Goal: Check status: Check status

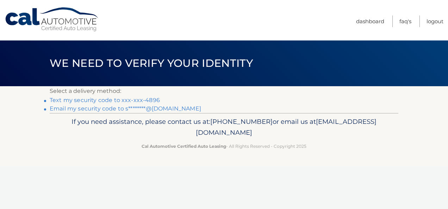
click at [107, 100] on link "Text my security code to xxx-xxx-4896" at bounding box center [105, 100] width 110 height 7
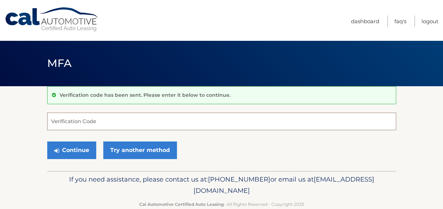
click at [102, 126] on input "Verification Code" at bounding box center [221, 122] width 349 height 18
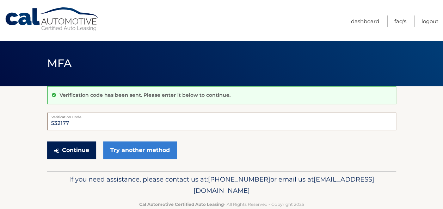
type input "532177"
click at [76, 150] on button "Continue" at bounding box center [71, 151] width 49 height 18
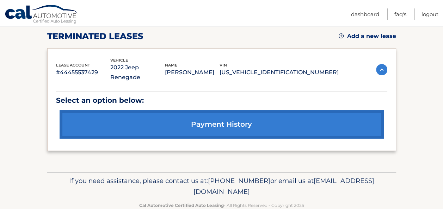
scroll to position [101, 0]
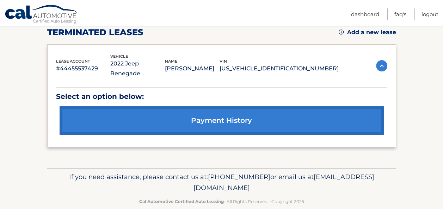
click at [221, 111] on link "payment history" at bounding box center [222, 120] width 324 height 29
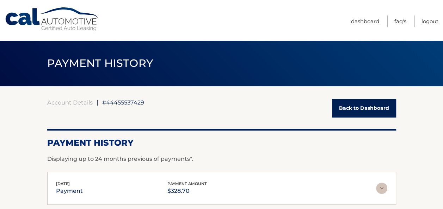
click at [117, 102] on span "#44455537429" at bounding box center [123, 102] width 42 height 7
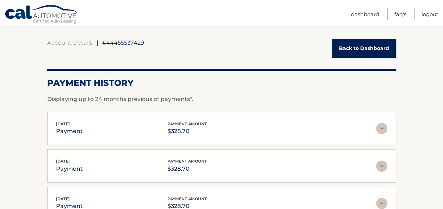
scroll to position [60, 0]
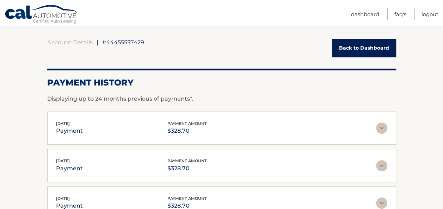
click at [376, 43] on link "Back to Dashboard" at bounding box center [364, 48] width 64 height 19
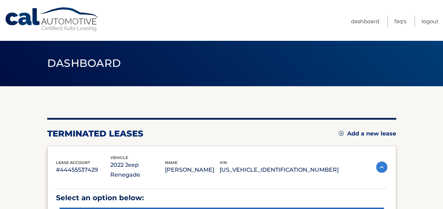
scroll to position [63, 0]
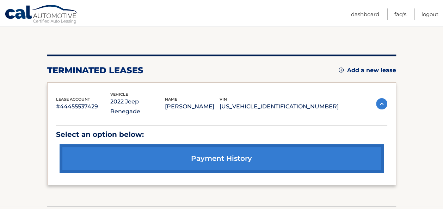
click at [382, 98] on img at bounding box center [381, 103] width 11 height 11
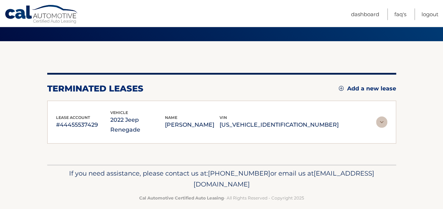
scroll to position [44, 0]
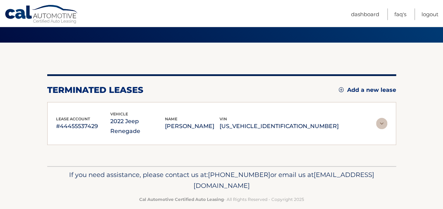
click at [381, 120] on img at bounding box center [381, 123] width 11 height 11
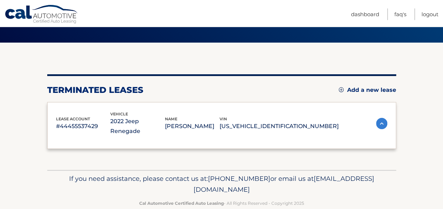
scroll to position [63, 0]
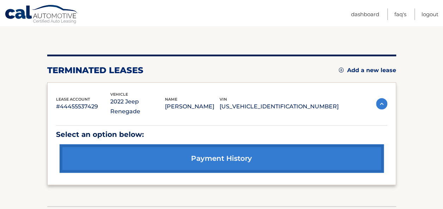
click at [240, 149] on link "payment history" at bounding box center [222, 158] width 324 height 29
click at [89, 73] on h2 "terminated leases" at bounding box center [95, 70] width 96 height 11
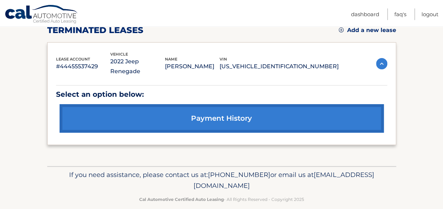
scroll to position [0, 0]
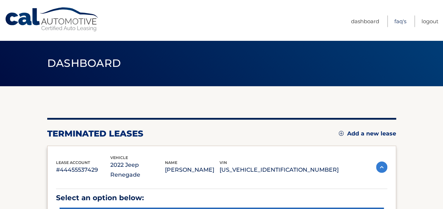
click at [394, 22] on link "FAQ's" at bounding box center [400, 21] width 12 height 12
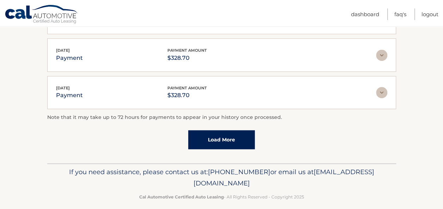
scroll to position [251, 0]
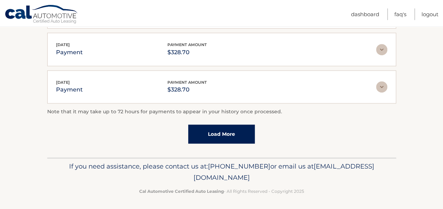
click at [220, 132] on link "Load More" at bounding box center [221, 134] width 67 height 19
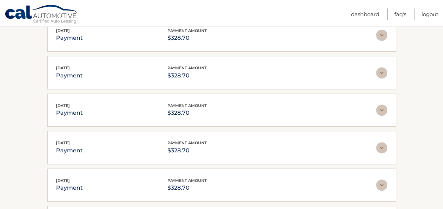
scroll to position [0, 0]
